Goal: Obtain resource: Obtain resource

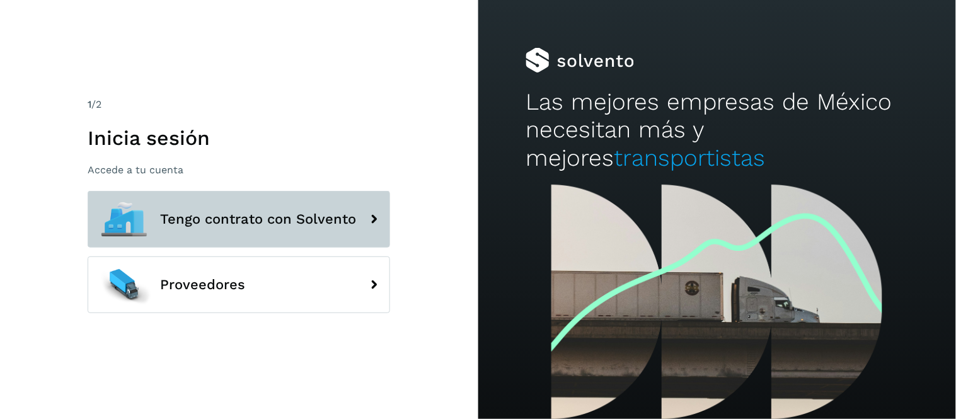
click at [260, 228] on button "Tengo contrato con Solvento" at bounding box center [239, 219] width 303 height 57
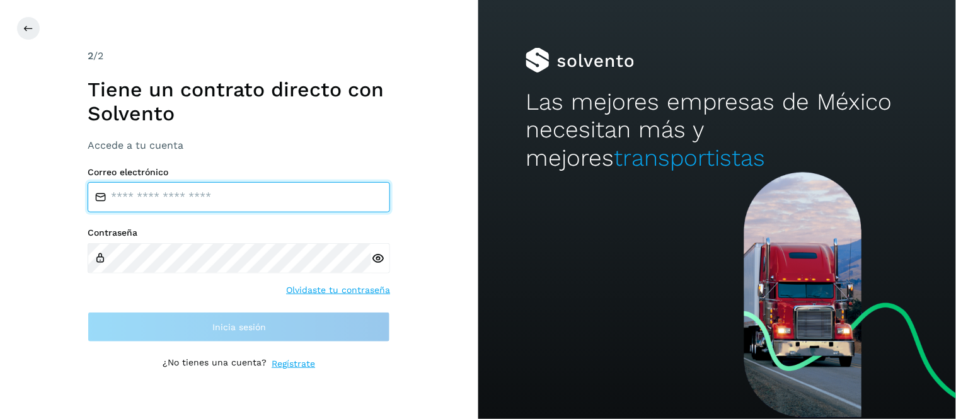
type input "**********"
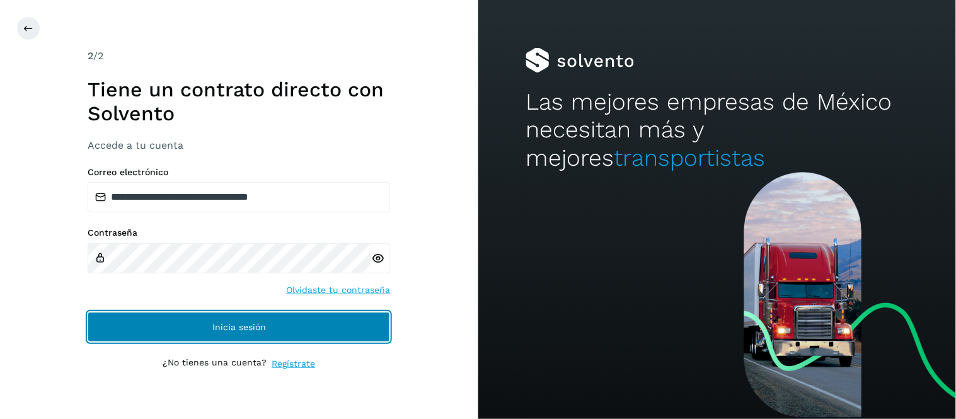
click at [226, 326] on span "Inicia sesión" at bounding box center [239, 327] width 54 height 9
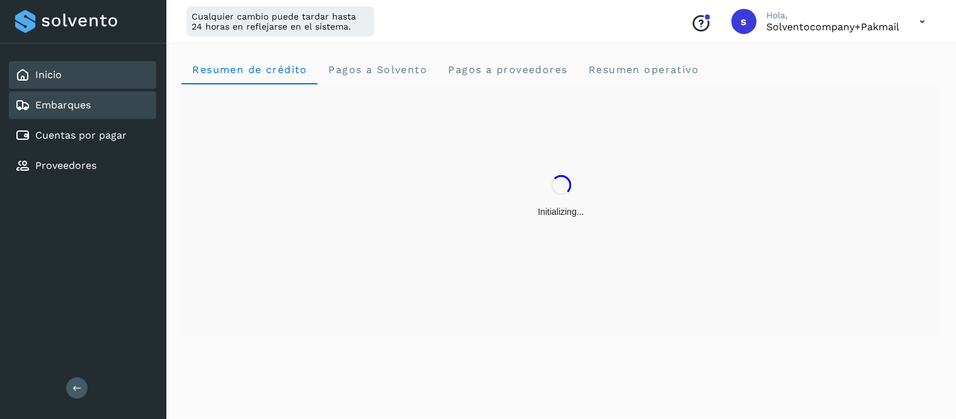
click at [107, 102] on div "Embarques" at bounding box center [82, 105] width 147 height 28
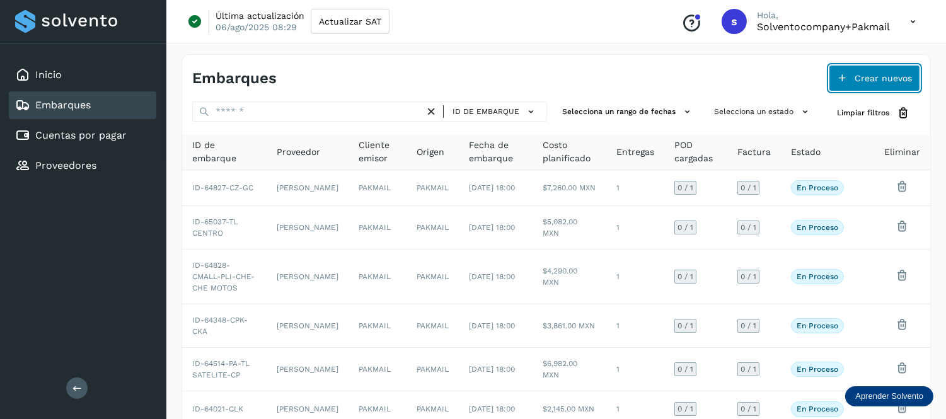
click at [886, 77] on span "Crear nuevos" at bounding box center [883, 78] width 57 height 9
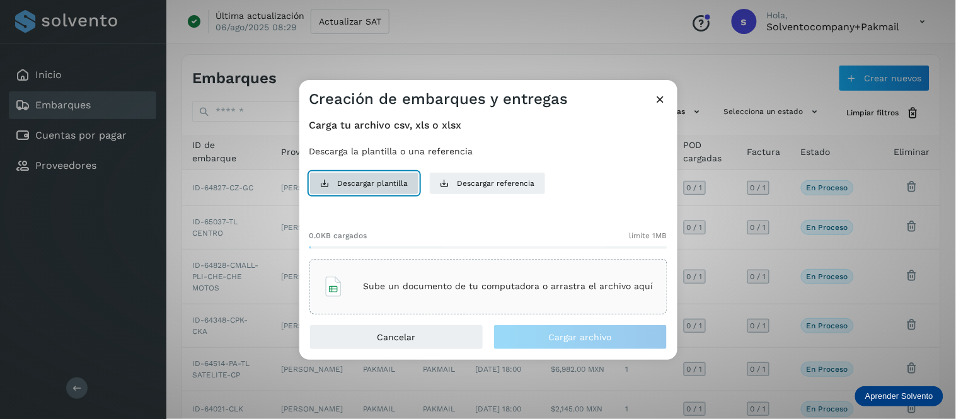
click at [393, 181] on span "Descargar plantilla" at bounding box center [373, 183] width 71 height 11
click at [651, 101] on div "Creación de embarques y entregas" at bounding box center [488, 94] width 378 height 29
click at [660, 100] on icon at bounding box center [660, 99] width 13 height 13
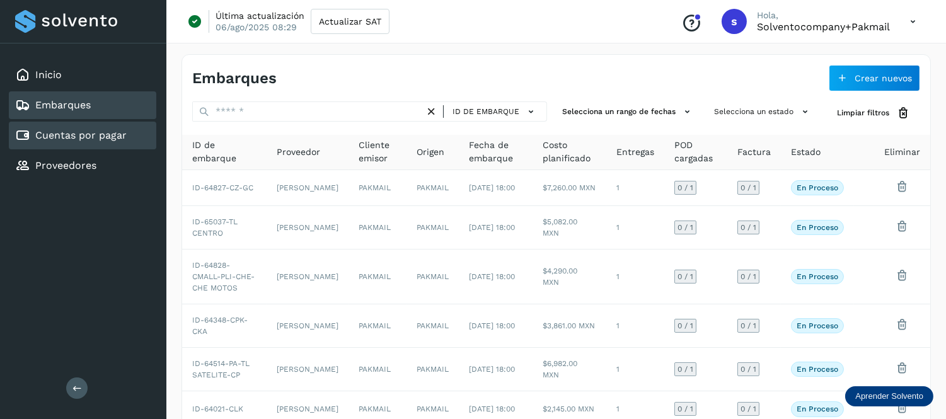
click at [89, 133] on link "Cuentas por pagar" at bounding box center [80, 135] width 91 height 12
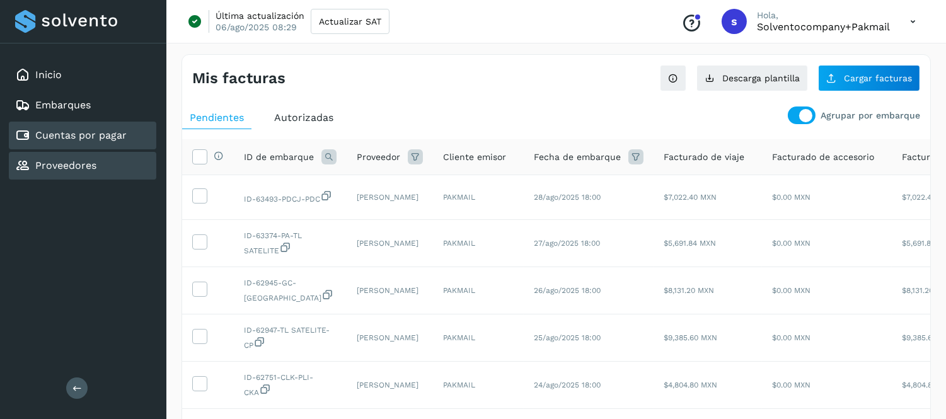
click at [106, 164] on div "Proveedores" at bounding box center [82, 166] width 147 height 28
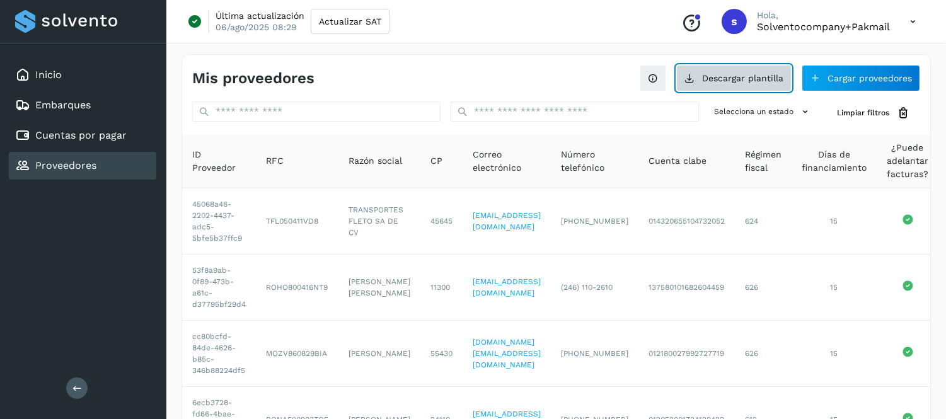
click at [746, 77] on button "Descargar plantilla" at bounding box center [733, 78] width 115 height 26
click at [915, 28] on icon at bounding box center [913, 22] width 26 height 26
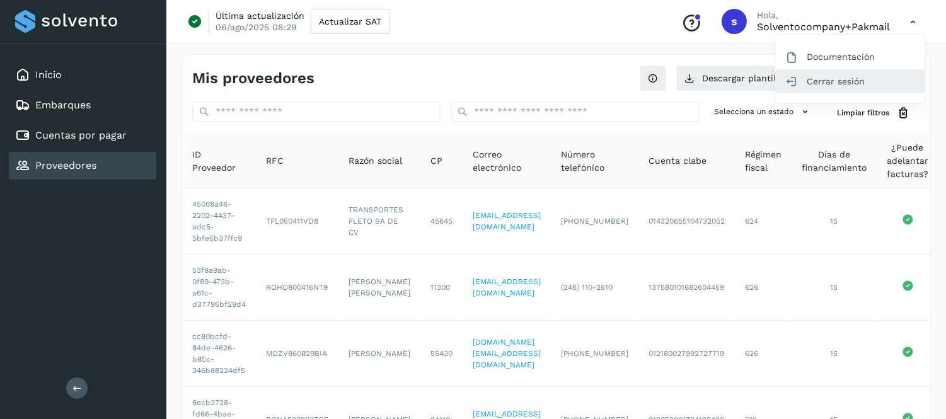
click at [838, 81] on div "Cerrar sesión" at bounding box center [850, 81] width 150 height 24
